Goal: Communication & Community: Answer question/provide support

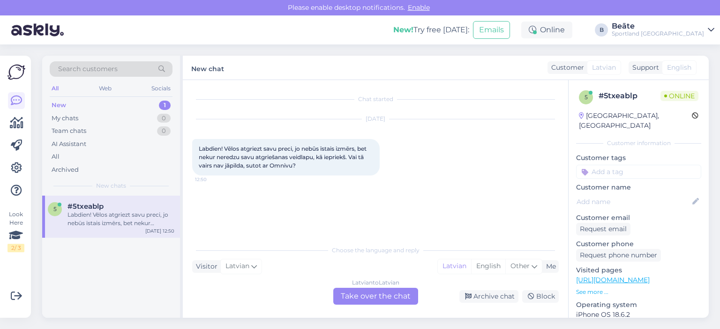
click at [380, 291] on div "Latvian to Latvian Take over the chat" at bounding box center [375, 296] width 85 height 17
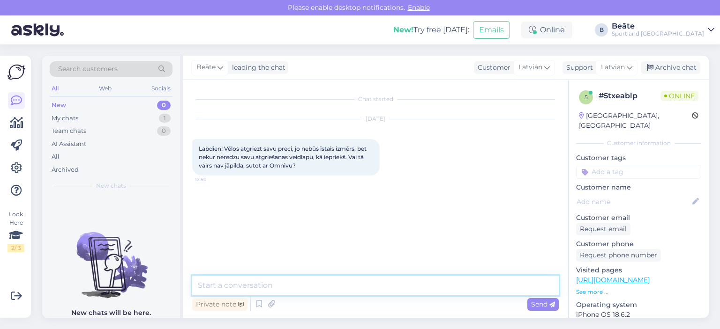
click at [375, 285] on textarea at bounding box center [375, 286] width 366 height 20
type textarea "Labdien"
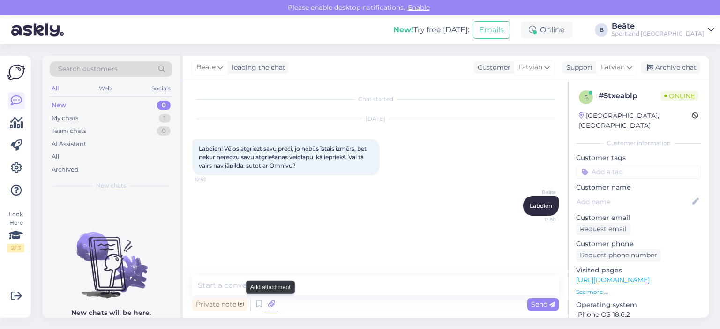
click at [272, 303] on icon at bounding box center [271, 304] width 13 height 14
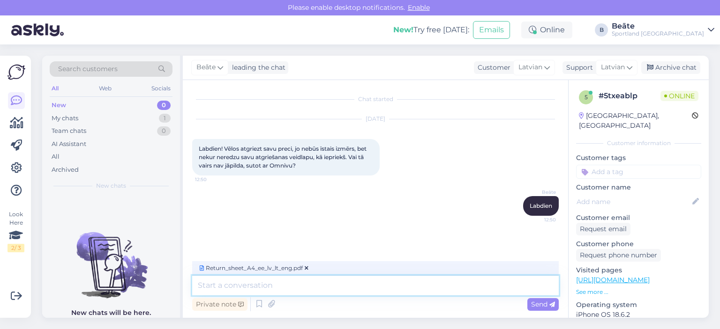
click at [294, 285] on textarea at bounding box center [375, 286] width 366 height 20
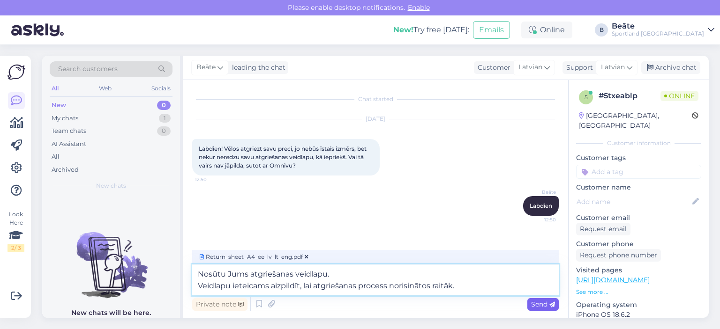
type textarea "Nosūtu Jums atgriešanas veidlapu. Veidlapu ieteicams aizpildīt, lai atgriešanas…"
click at [540, 307] on span "Send" at bounding box center [543, 304] width 24 height 8
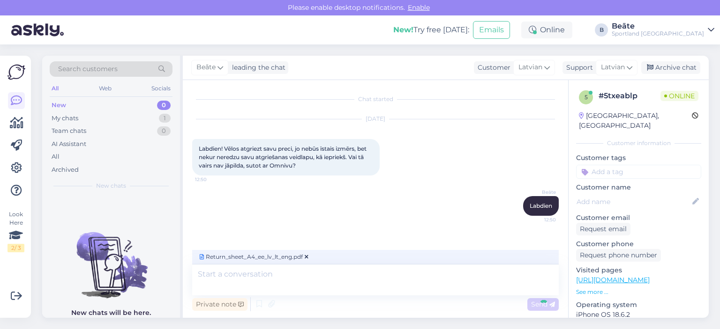
scroll to position [56, 0]
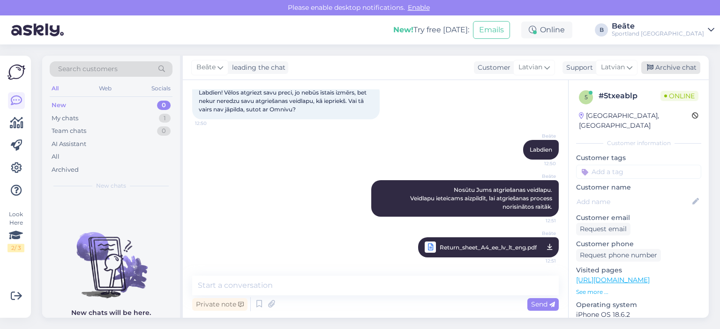
click at [674, 65] on div "Archive chat" at bounding box center [670, 67] width 59 height 13
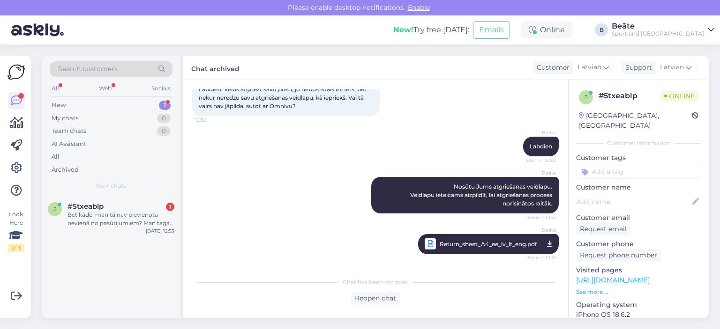
scroll to position [117, 0]
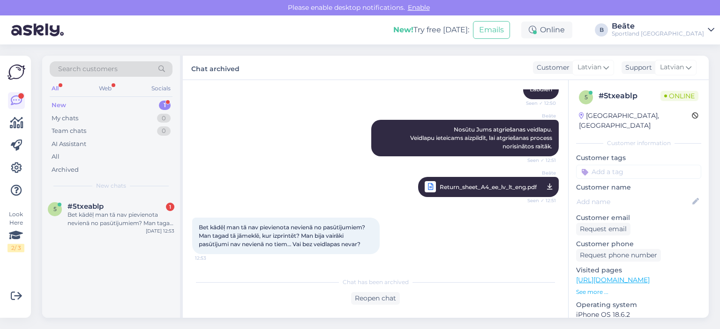
click at [401, 242] on div "Bet kādēļ man tā nav pievienota nevienā no pasūtījumiem? Man tagad tā jāmeklē, …" at bounding box center [375, 236] width 366 height 57
click at [377, 303] on div "Reopen chat" at bounding box center [375, 298] width 49 height 13
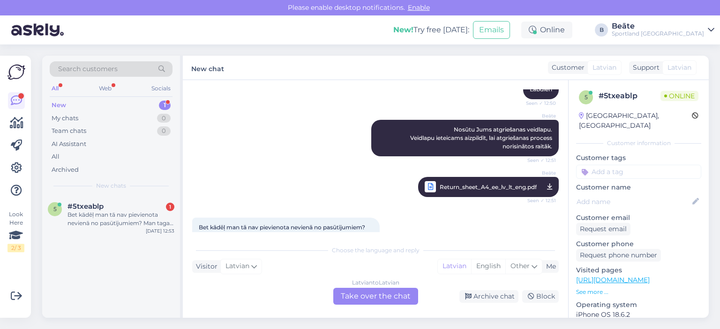
click at [384, 296] on div "Latvian to Latvian Take over the chat" at bounding box center [375, 296] width 85 height 17
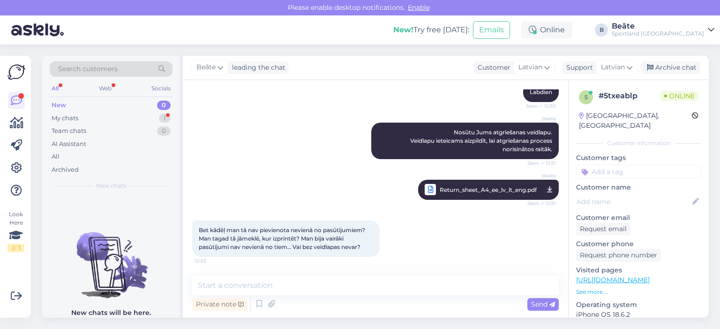
scroll to position [114, 0]
click at [372, 285] on textarea at bounding box center [375, 286] width 366 height 20
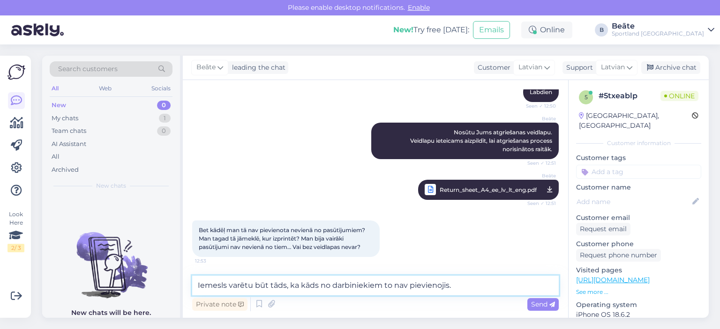
scroll to position [117, 0]
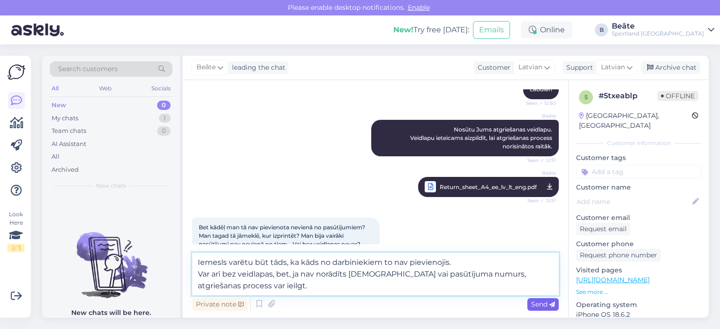
type textarea "Iemesls varētu būt tāds, ka kāds no darbiniekiem to nav pievienojis. Var arī be…"
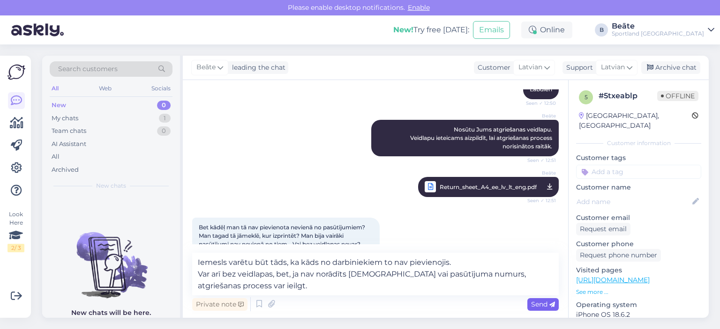
click at [531, 307] on span "Send" at bounding box center [543, 304] width 24 height 8
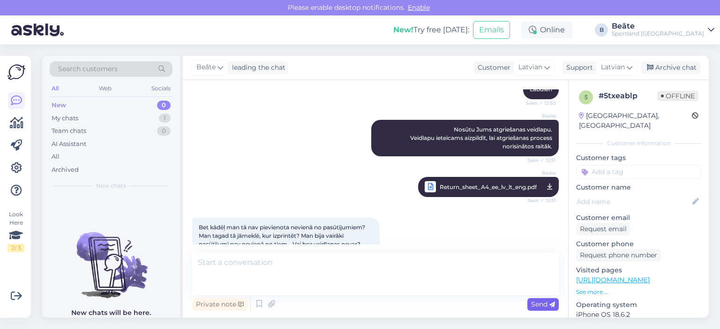
scroll to position [179, 0]
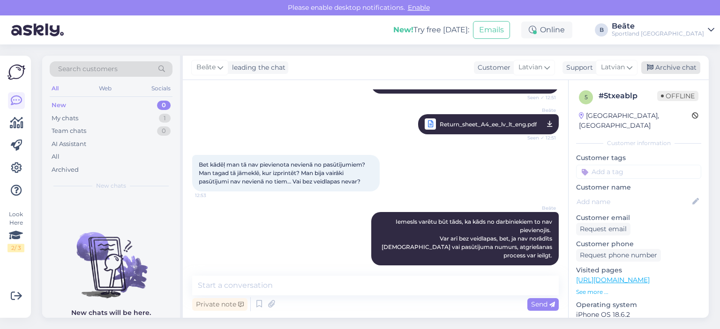
click at [660, 67] on div "Archive chat" at bounding box center [670, 67] width 59 height 13
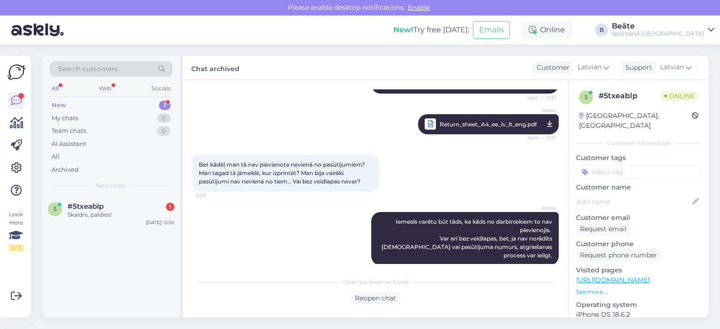
scroll to position [223, 0]
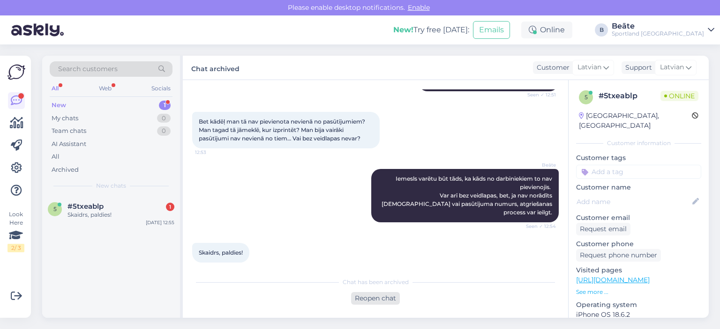
click at [372, 299] on div "Reopen chat" at bounding box center [375, 298] width 49 height 13
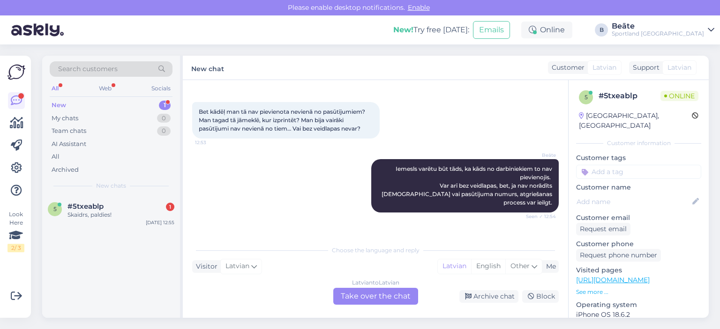
click at [372, 299] on div "Latvian to Latvian Take over the chat" at bounding box center [375, 296] width 85 height 17
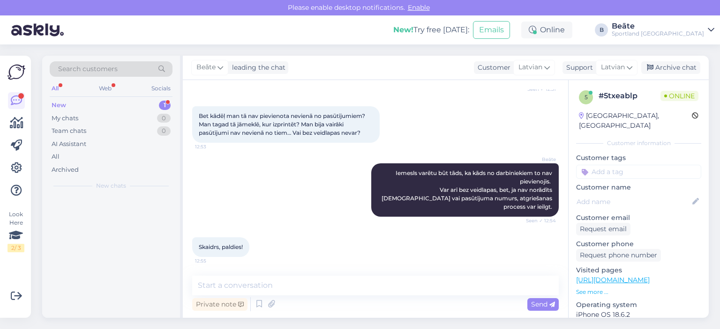
scroll to position [219, 0]
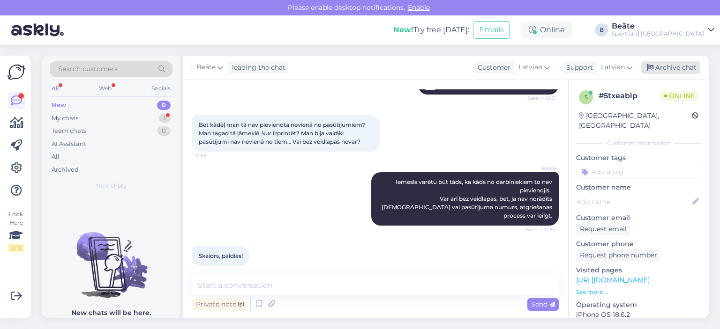
click at [664, 66] on div "Archive chat" at bounding box center [670, 67] width 59 height 13
